Goal: Information Seeking & Learning: Find specific page/section

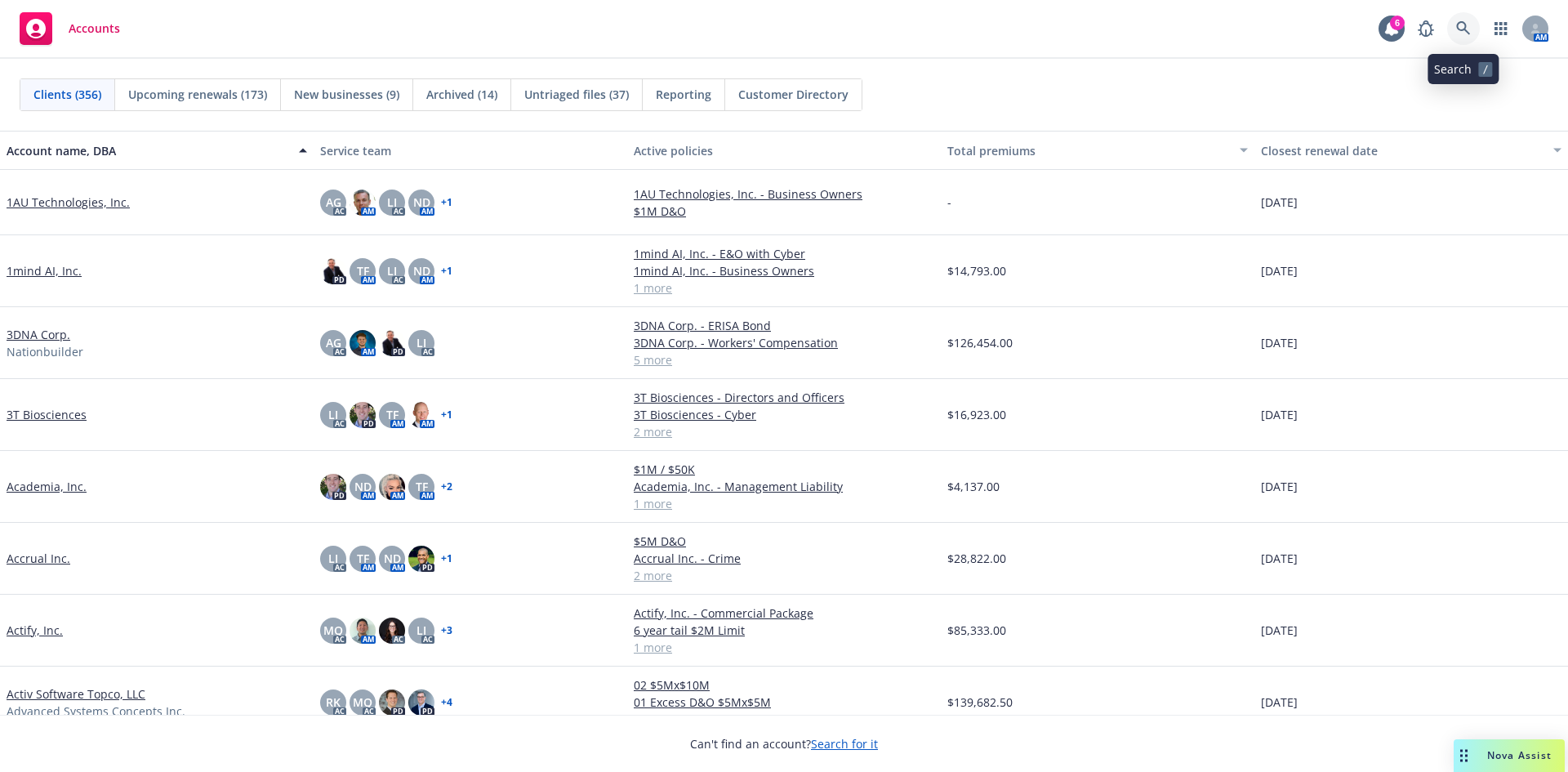
click at [1469, 27] on icon at bounding box center [1464, 29] width 15 height 15
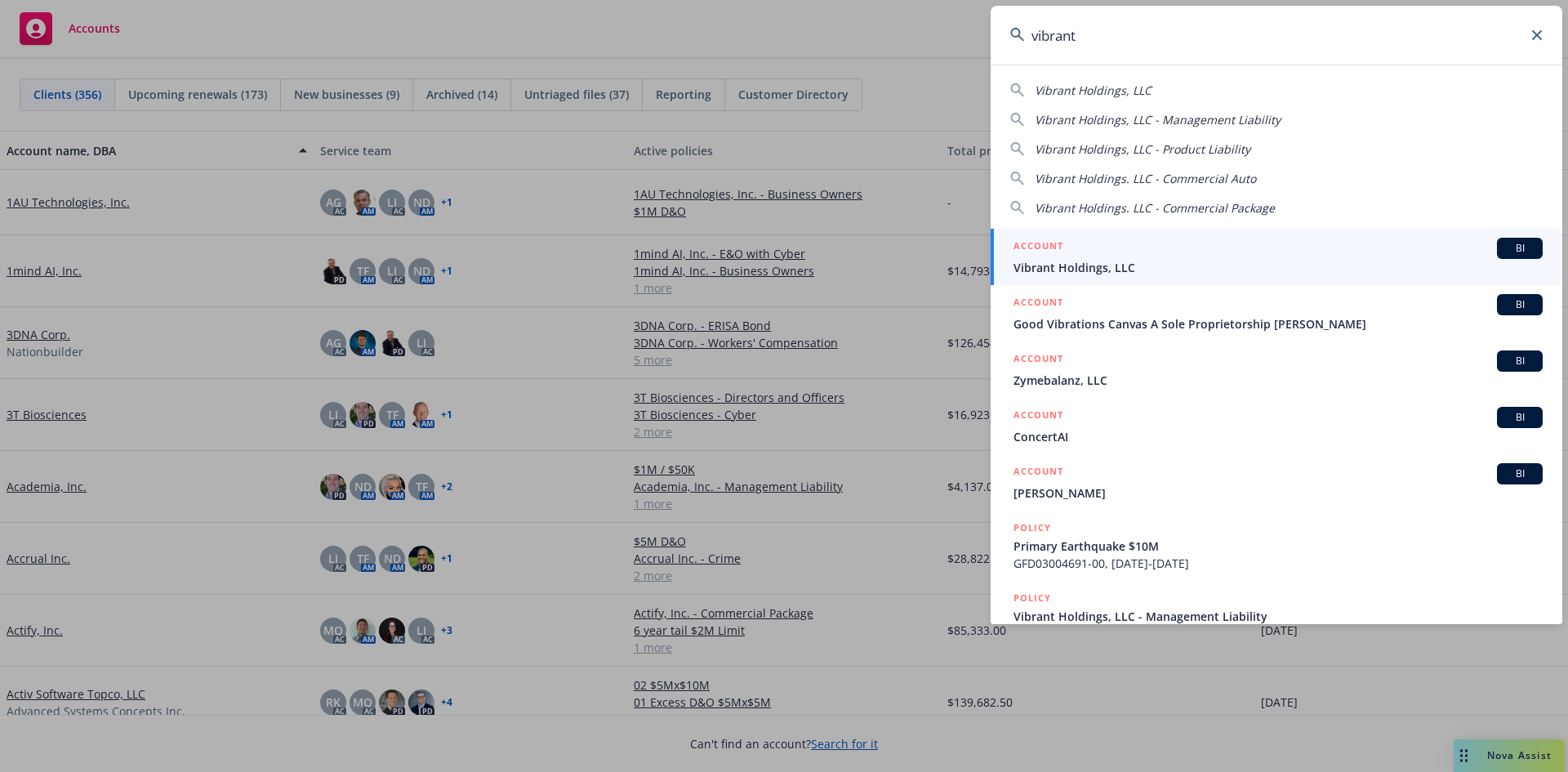
type input "vibrant"
click at [1122, 243] on div "ACCOUNT BI" at bounding box center [1278, 248] width 529 height 21
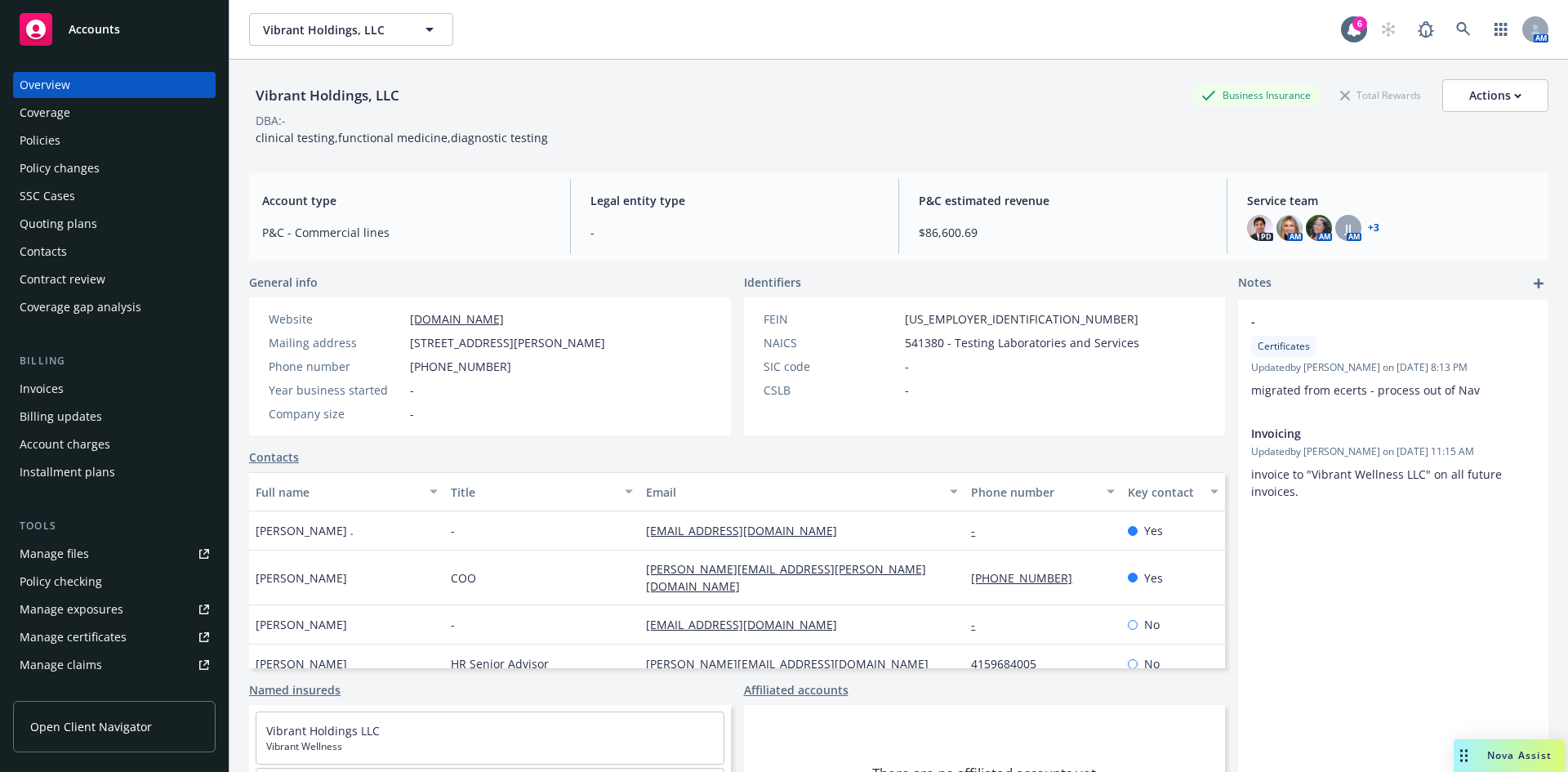
click at [59, 146] on div "Policies" at bounding box center [40, 140] width 41 height 26
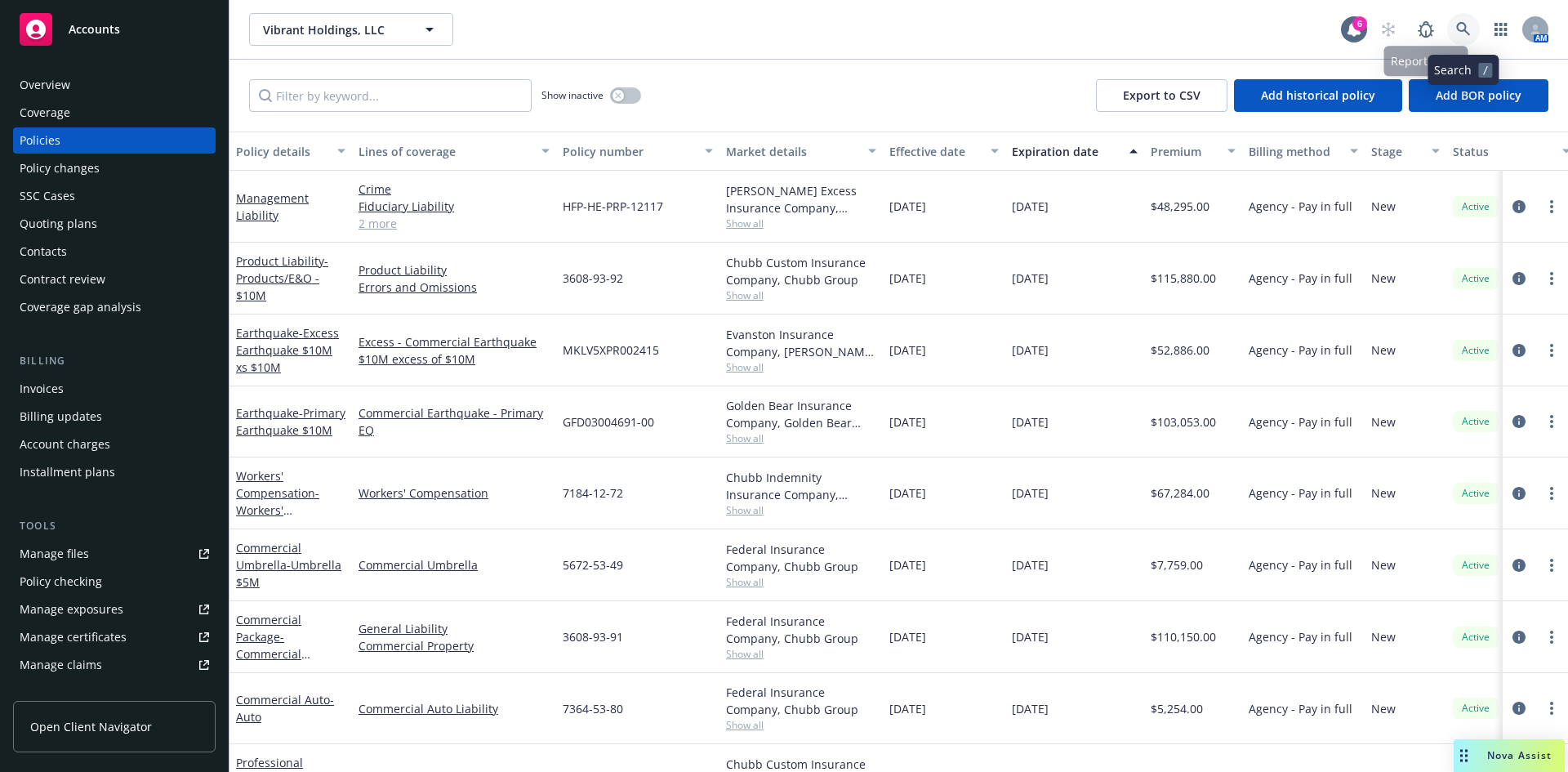
click at [1458, 33] on icon at bounding box center [1464, 30] width 15 height 15
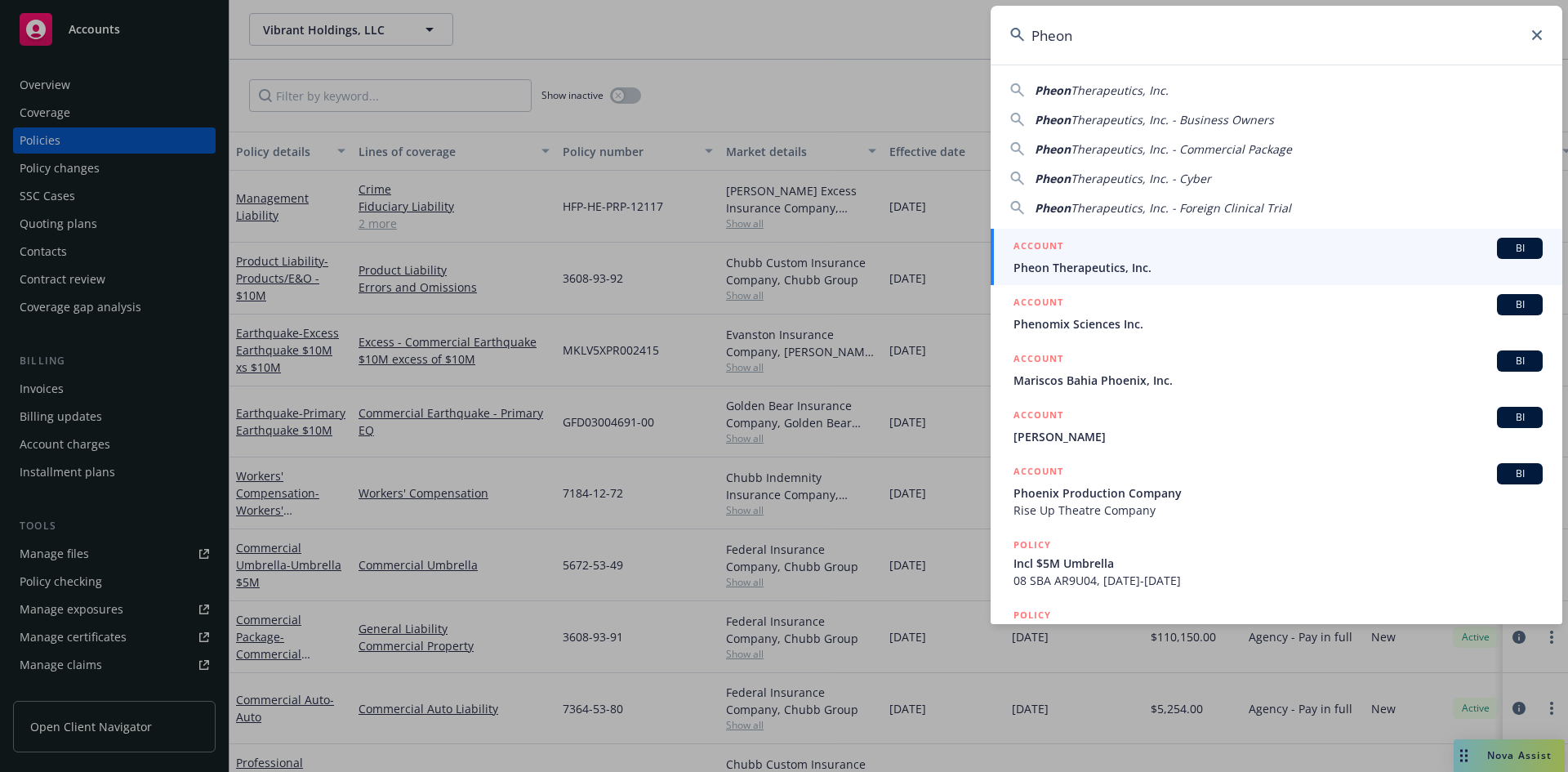
type input "Pheon"
click at [1107, 261] on span "Pheon Therapeutics, Inc." at bounding box center [1278, 268] width 529 height 17
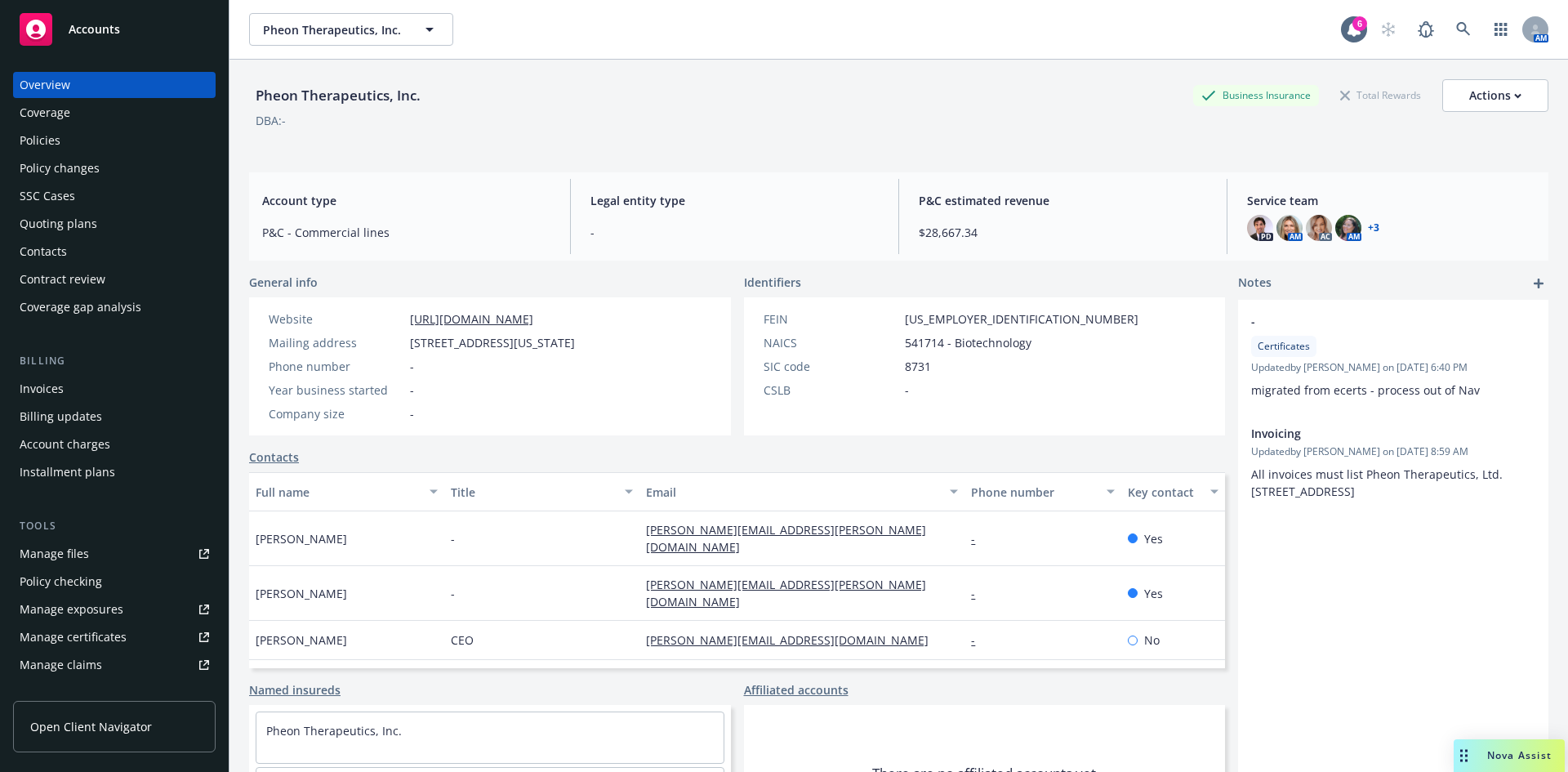
click at [85, 137] on div "Policies" at bounding box center [114, 140] width 189 height 26
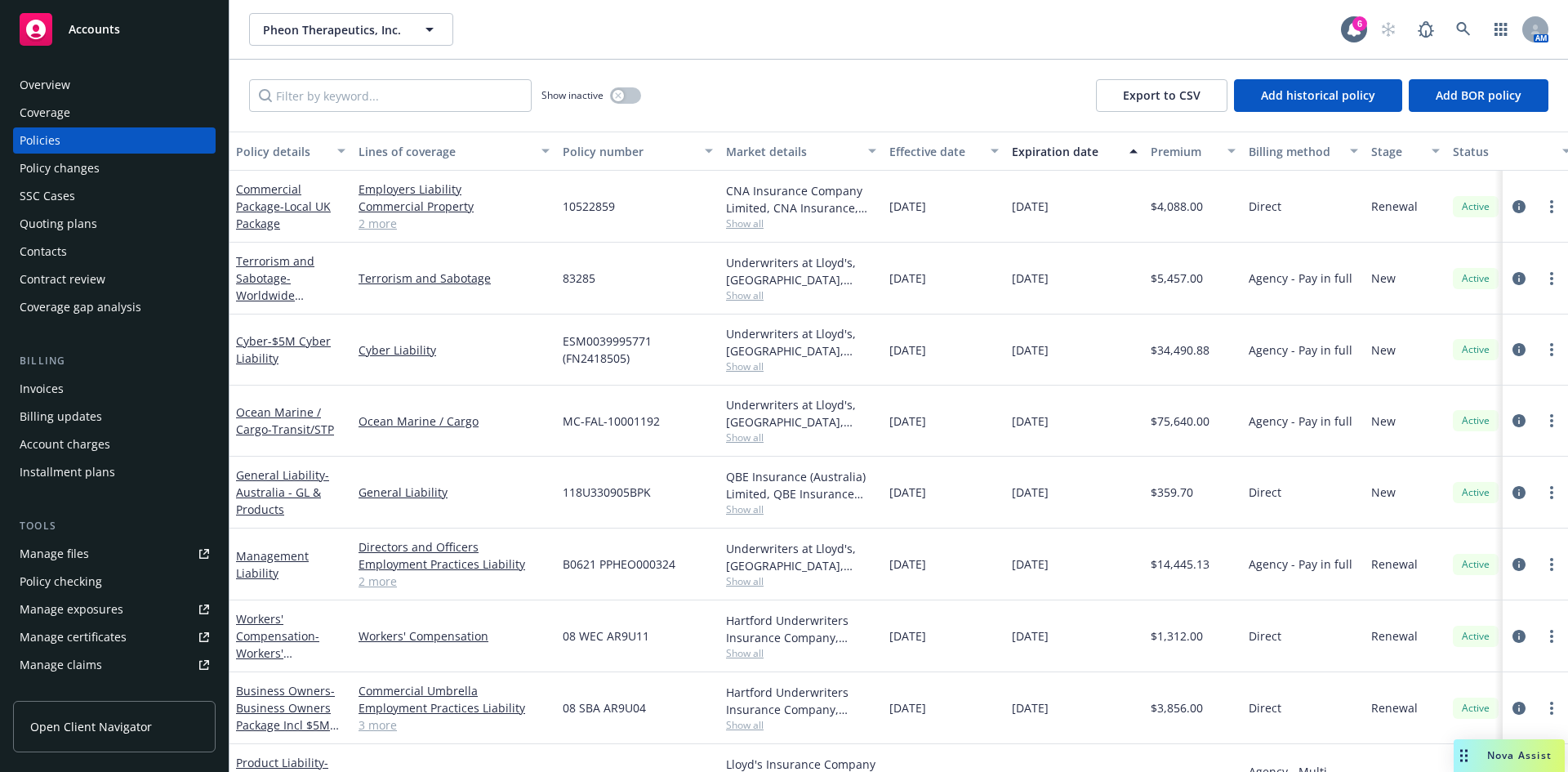
click at [260, 564] on div "Management Liability" at bounding box center [291, 564] width 110 height 34
click at [259, 556] on link "Management Liability" at bounding box center [272, 564] width 72 height 33
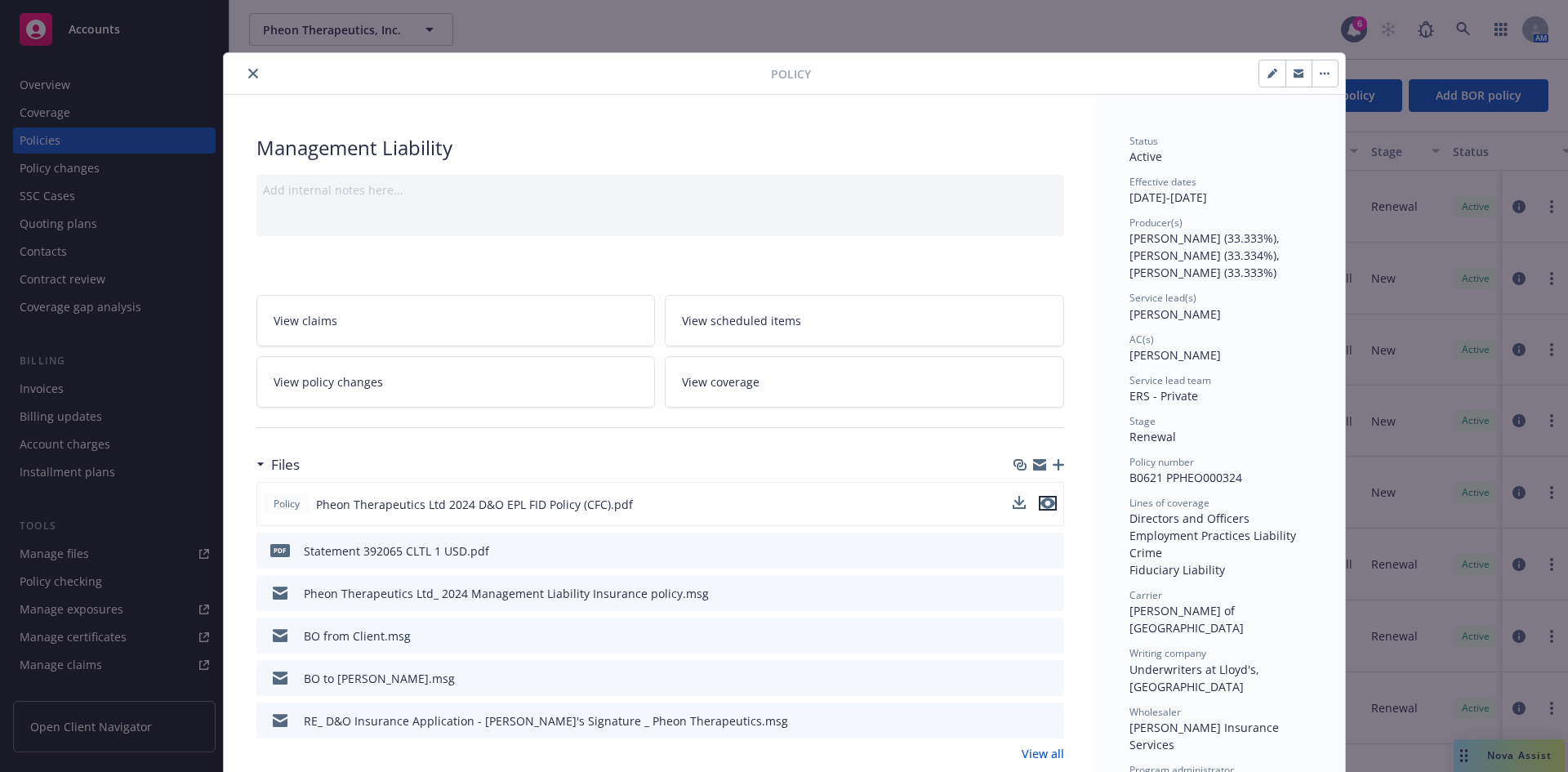
click at [1047, 504] on icon "preview file" at bounding box center [1048, 504] width 15 height 11
click at [1047, 680] on icon "preview file" at bounding box center [1049, 677] width 15 height 11
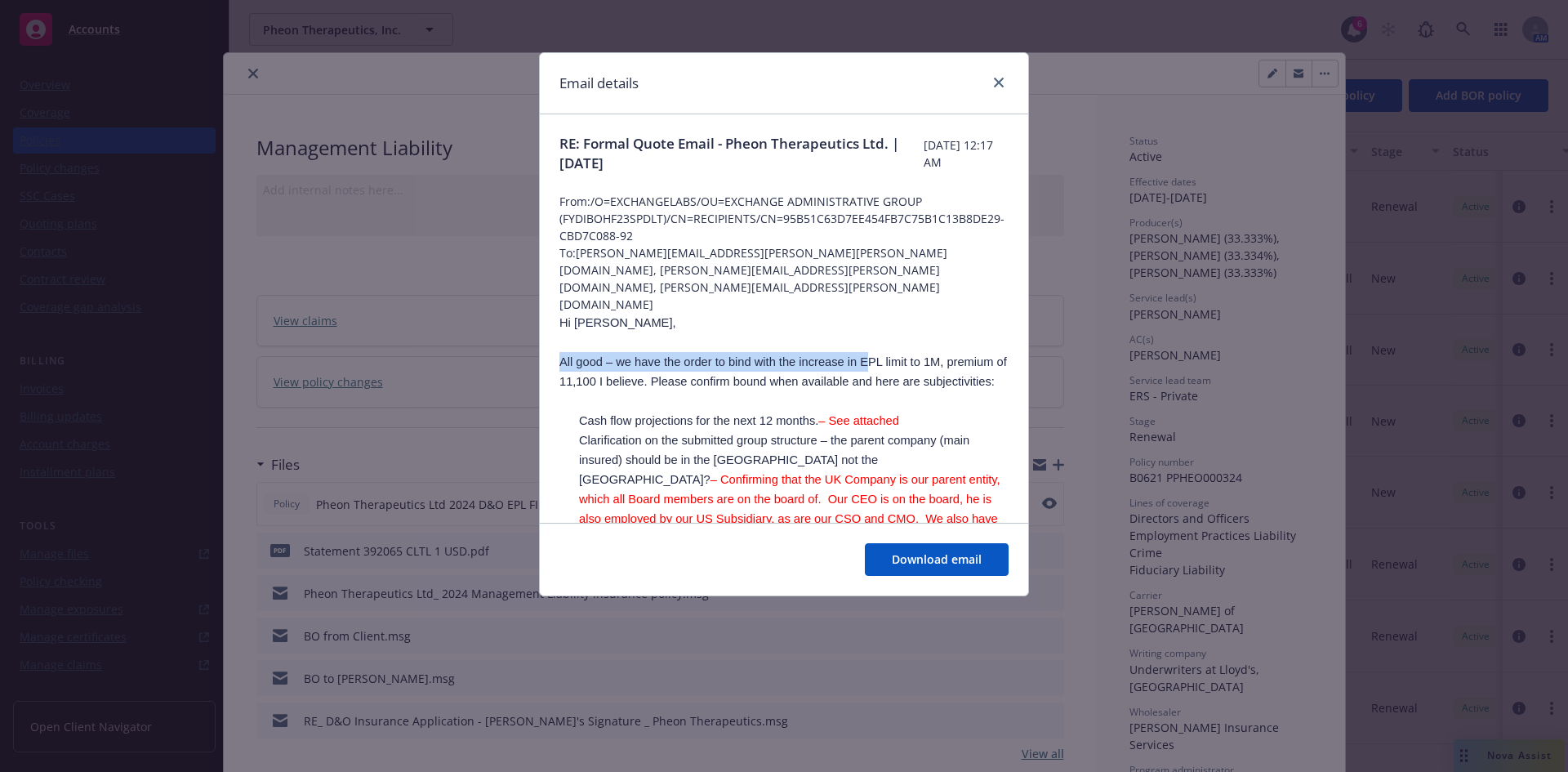
drag, startPoint x: 563, startPoint y: 327, endPoint x: 875, endPoint y: 340, distance: 312.3
click at [870, 356] on span "All good – we have the order to bind with the increase in EPL limit to 1M, prem…" at bounding box center [783, 372] width 448 height 33
click at [875, 352] on p "All good – we have the order to bind with the increase in EPL limit to 1M, prem…" at bounding box center [784, 372] width 450 height 39
drag, startPoint x: 893, startPoint y: 342, endPoint x: 961, endPoint y: 348, distance: 68.3
click at [961, 352] on p "All good – we have the order to bind with the increase in EPL limit to 1M, prem…" at bounding box center [784, 372] width 450 height 39
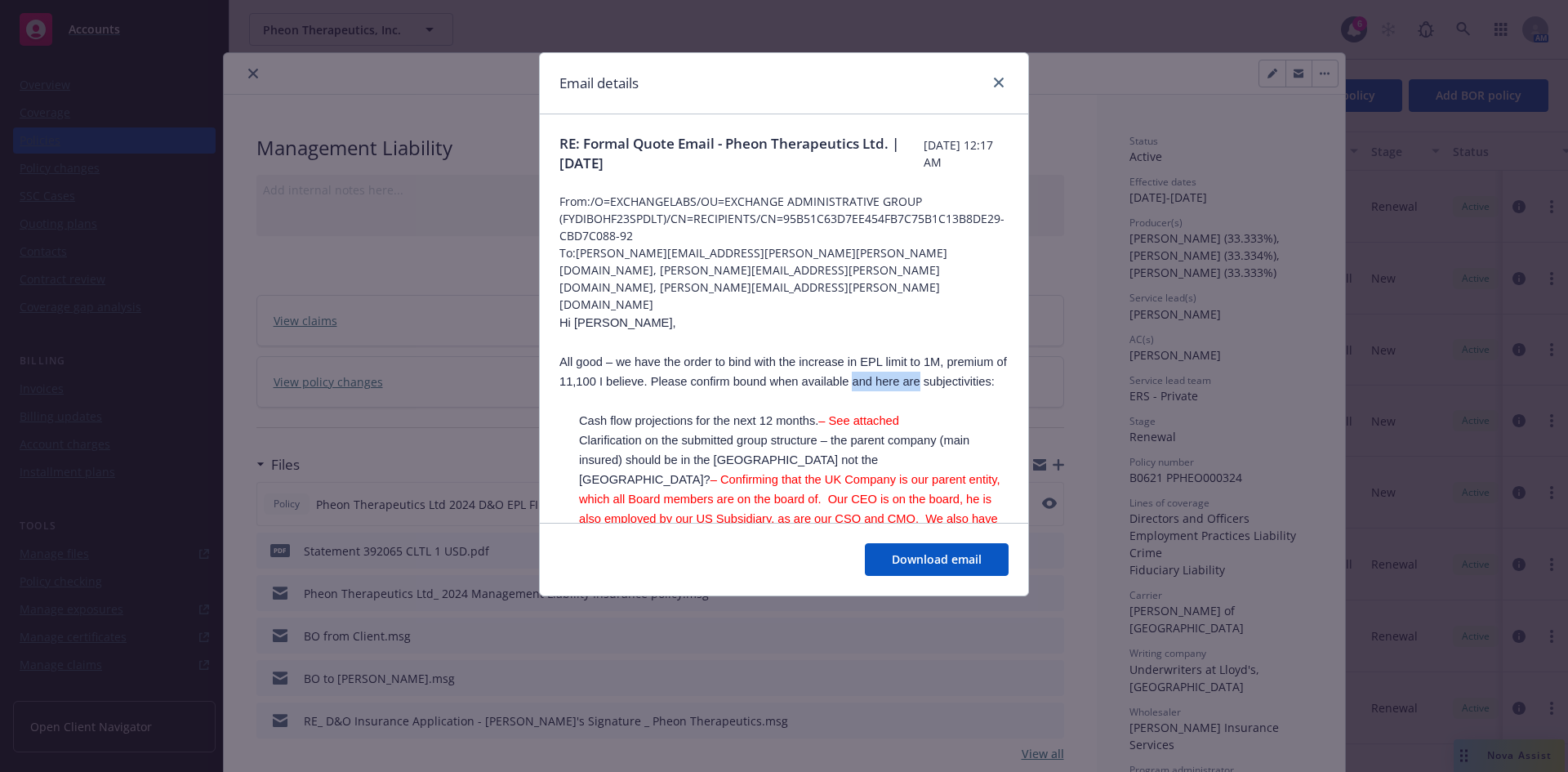
click at [962, 352] on p "All good – we have the order to bind with the increase in EPL limit to 1M, prem…" at bounding box center [784, 372] width 450 height 39
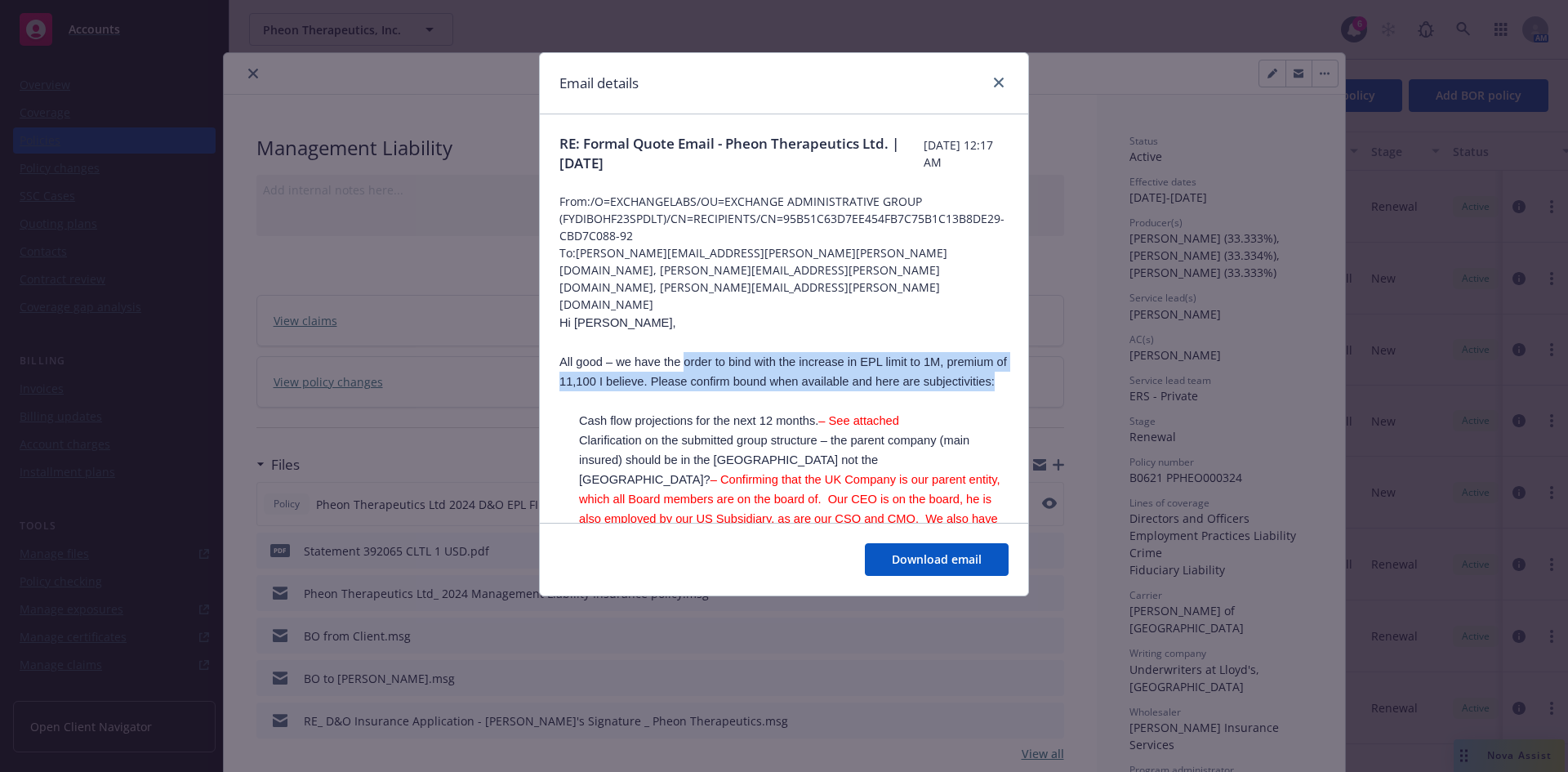
drag, startPoint x: 732, startPoint y: 359, endPoint x: 687, endPoint y: 332, distance: 52.5
click at [687, 352] on p "All good – we have the order to bind with the increase in EPL limit to 1M, prem…" at bounding box center [784, 372] width 450 height 39
click at [768, 356] on span "All good – we have the order to bind with the increase in EPL limit to 1M, prem…" at bounding box center [783, 372] width 448 height 33
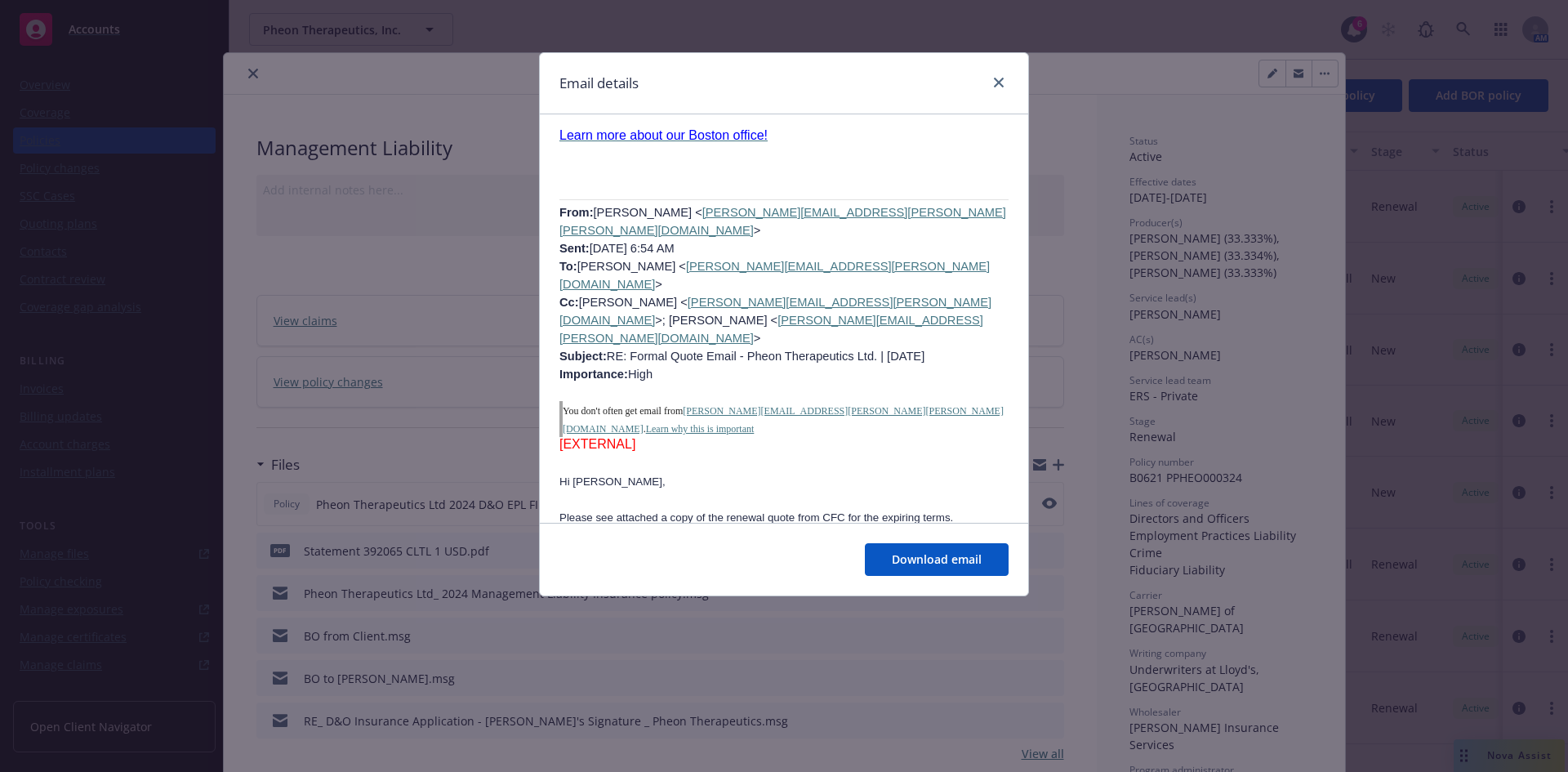
scroll to position [4417, 0]
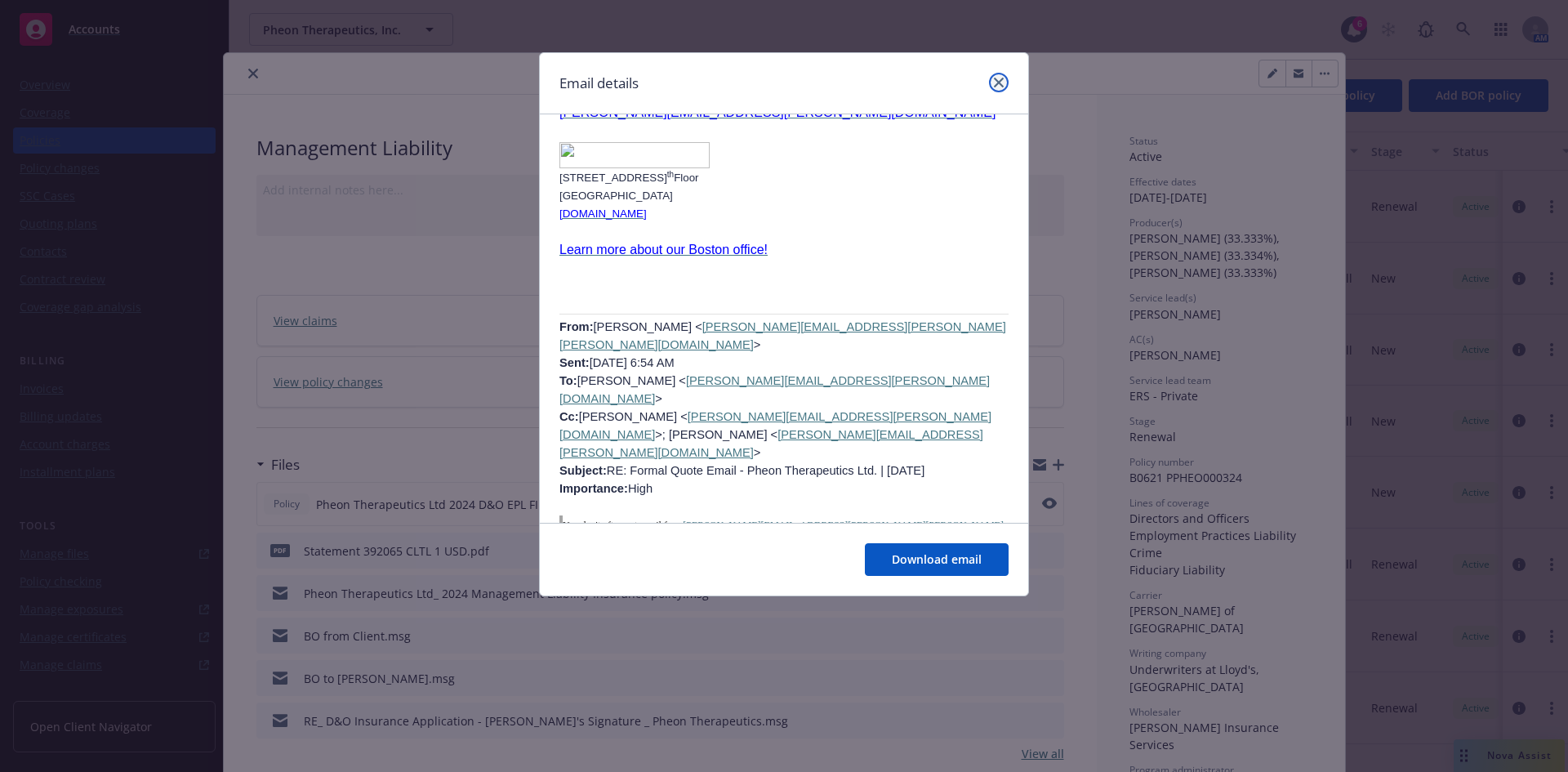
click at [994, 82] on icon "close" at bounding box center [999, 83] width 10 height 10
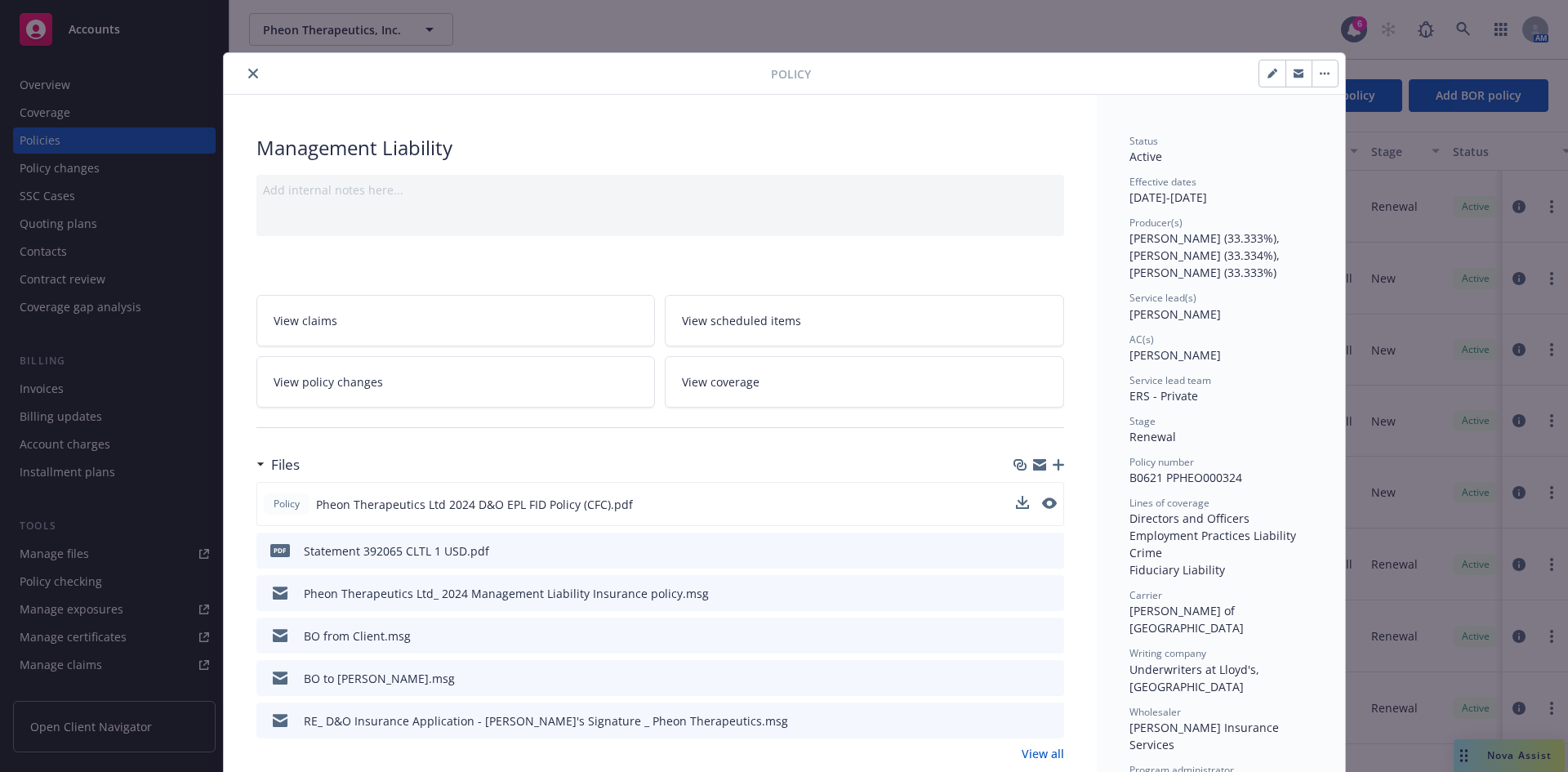
click at [248, 71] on icon "close" at bounding box center [253, 73] width 10 height 10
